Goal: Information Seeking & Learning: Learn about a topic

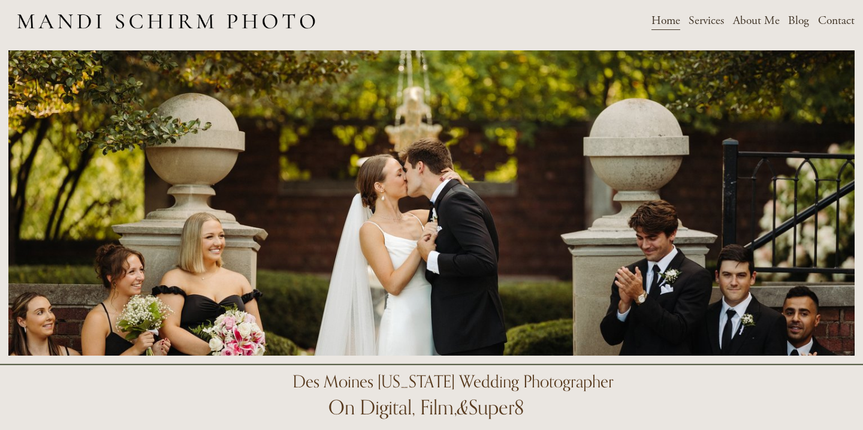
click at [719, 21] on span "Services" at bounding box center [706, 20] width 35 height 19
click at [0, 0] on span "Weddings" at bounding box center [0, 0] width 0 height 0
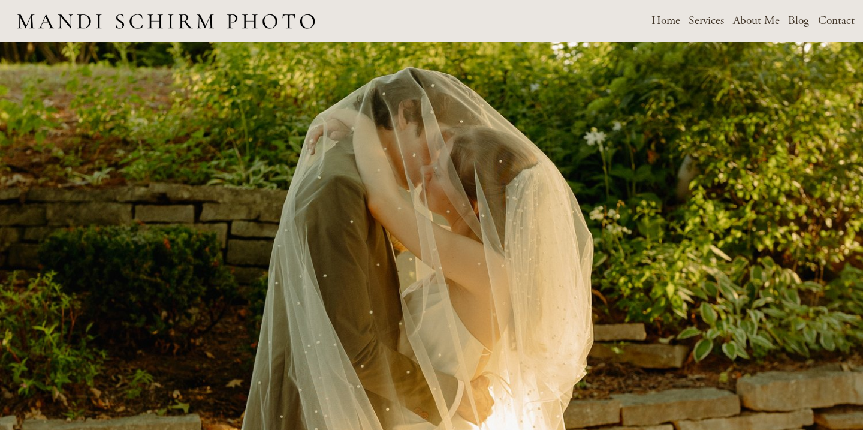
click at [806, 18] on link "Blog" at bounding box center [798, 20] width 21 height 21
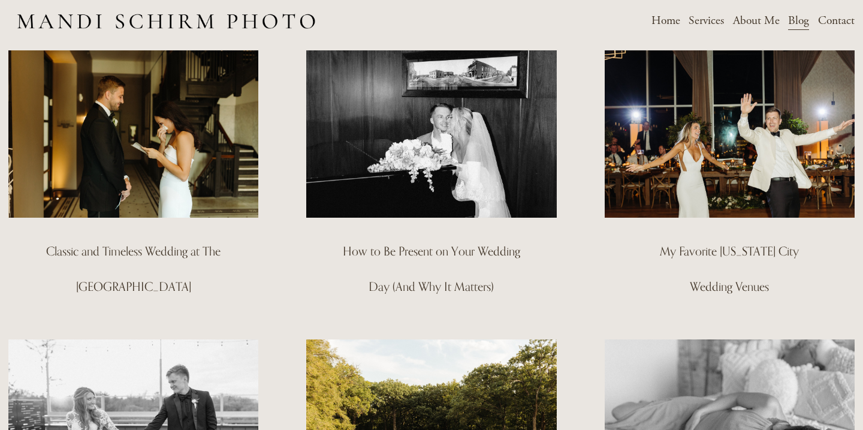
click at [212, 150] on img at bounding box center [133, 134] width 252 height 169
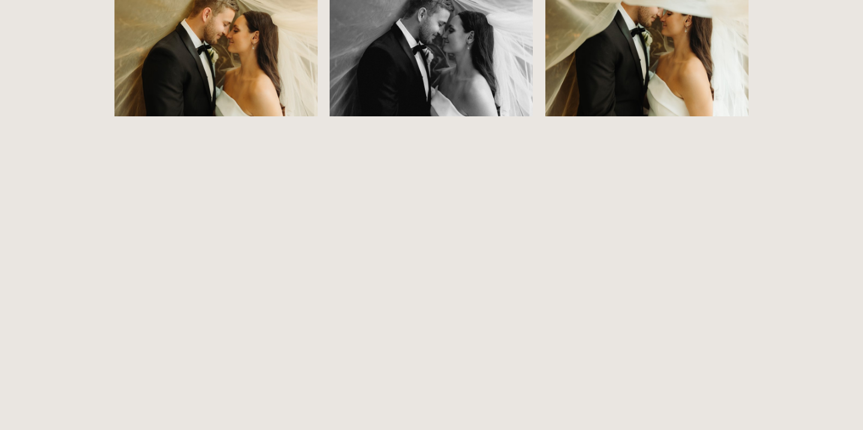
scroll to position [10070, 0]
